Goal: Check status: Check status

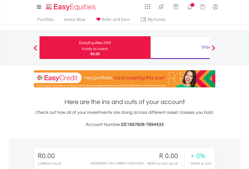
scroll to position [48, 79]
click at [82, 48] on div "Funds to invest:" at bounding box center [95, 48] width 27 height 5
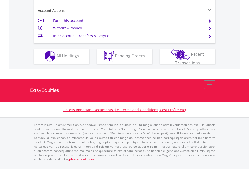
scroll to position [472, 0]
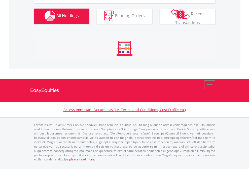
scroll to position [48, 79]
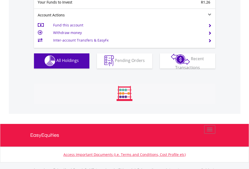
scroll to position [499, 0]
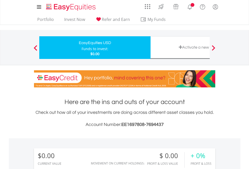
scroll to position [48, 79]
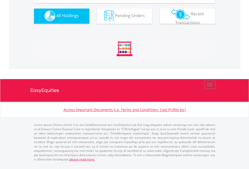
scroll to position [499, 0]
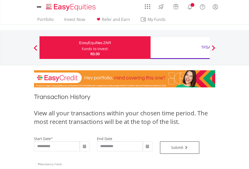
type input "**********"
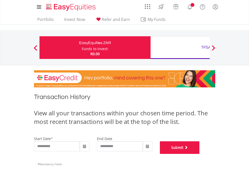
click at [200, 154] on button "Submit" at bounding box center [180, 148] width 40 height 13
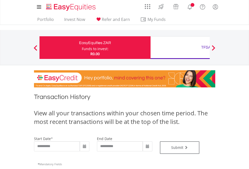
click at [180, 48] on div "TFSA" at bounding box center [206, 47] width 105 height 7
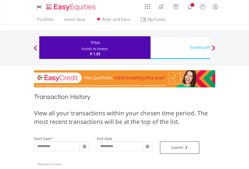
type input "**********"
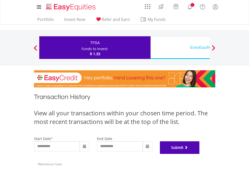
click at [200, 154] on button "Submit" at bounding box center [180, 148] width 40 height 13
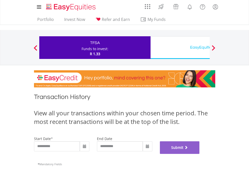
scroll to position [205, 0]
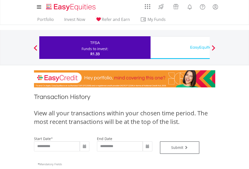
click at [180, 48] on div "EasyEquities USD" at bounding box center [206, 47] width 105 height 7
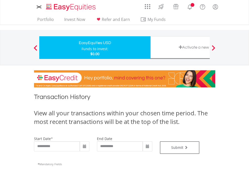
type input "**********"
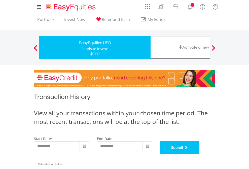
click at [200, 154] on button "Submit" at bounding box center [180, 148] width 40 height 13
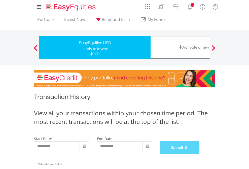
scroll to position [205, 0]
